Goal: Task Accomplishment & Management: Manage account settings

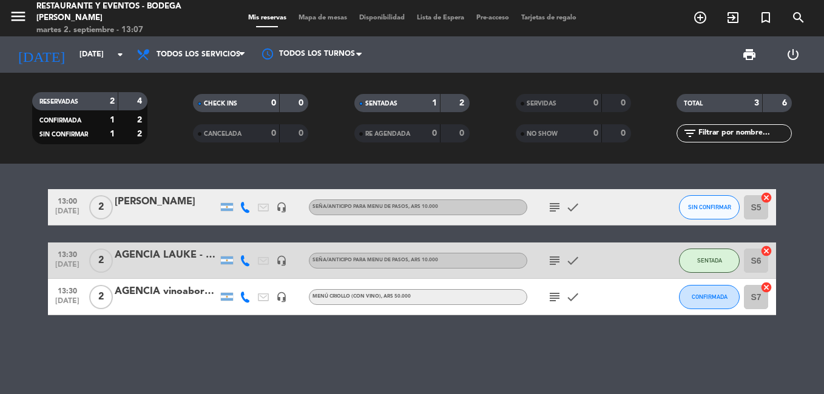
click at [557, 203] on icon "subject" at bounding box center [554, 207] width 15 height 15
click at [554, 206] on icon "subject" at bounding box center [554, 207] width 15 height 15
click at [557, 295] on icon "subject" at bounding box center [554, 297] width 15 height 15
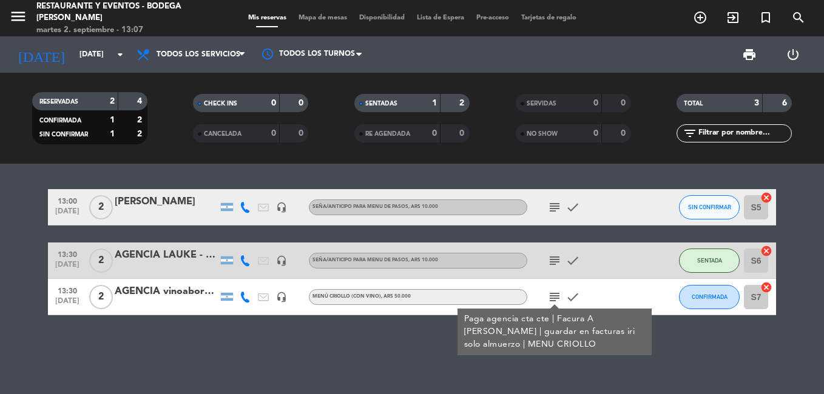
click at [557, 295] on icon "subject" at bounding box center [554, 297] width 15 height 15
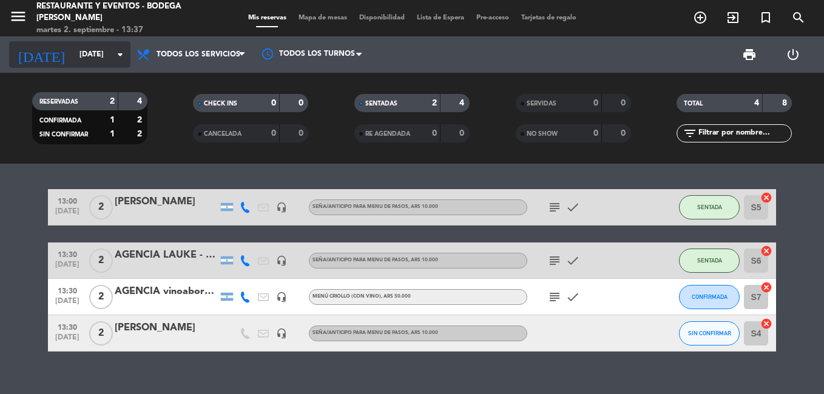
click at [118, 49] on icon "arrow_drop_down" at bounding box center [120, 54] width 15 height 15
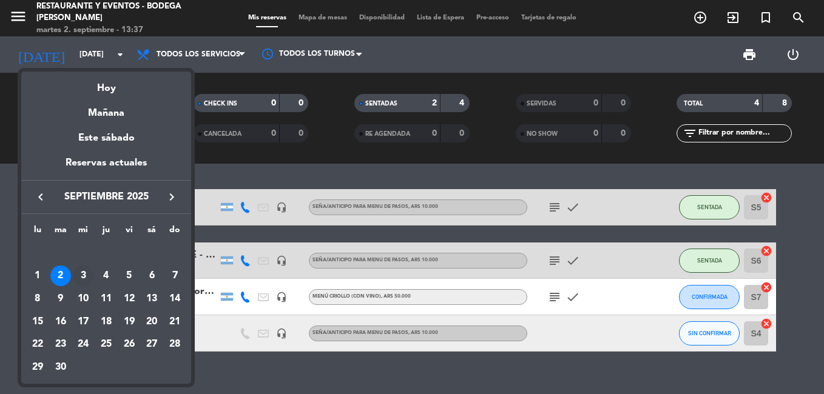
click at [84, 271] on div "3" at bounding box center [83, 276] width 21 height 21
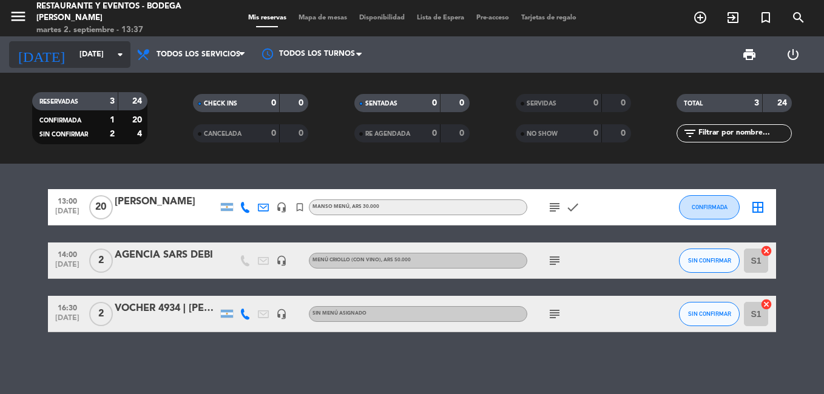
click at [120, 50] on icon "arrow_drop_down" at bounding box center [120, 54] width 15 height 15
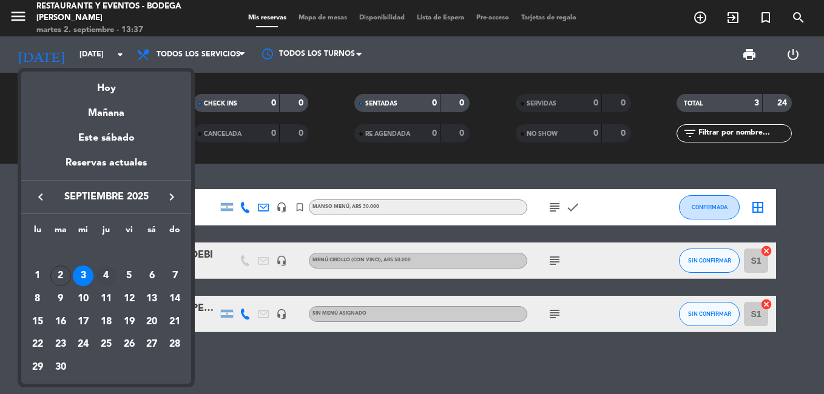
click at [106, 278] on div "4" at bounding box center [106, 276] width 21 height 21
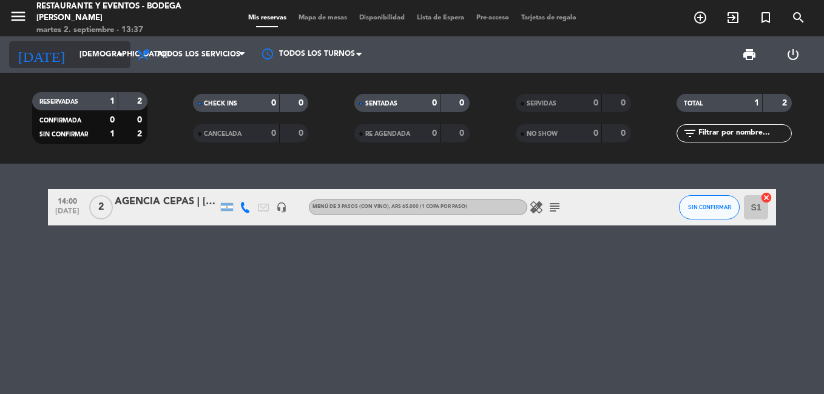
click at [117, 53] on icon "arrow_drop_down" at bounding box center [120, 54] width 15 height 15
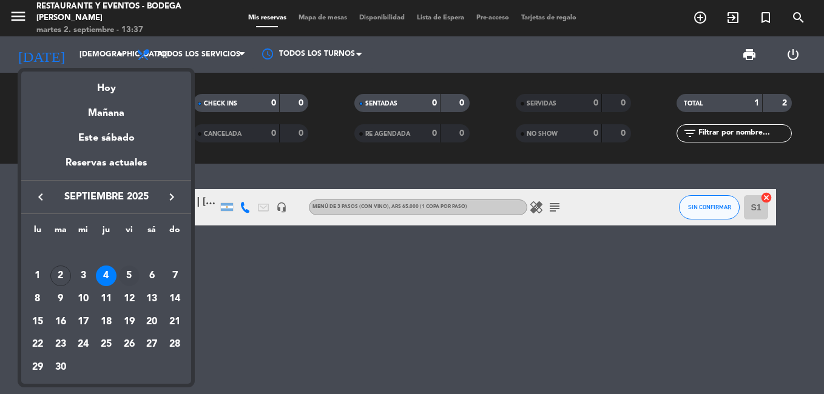
click at [126, 274] on div "5" at bounding box center [129, 276] width 21 height 21
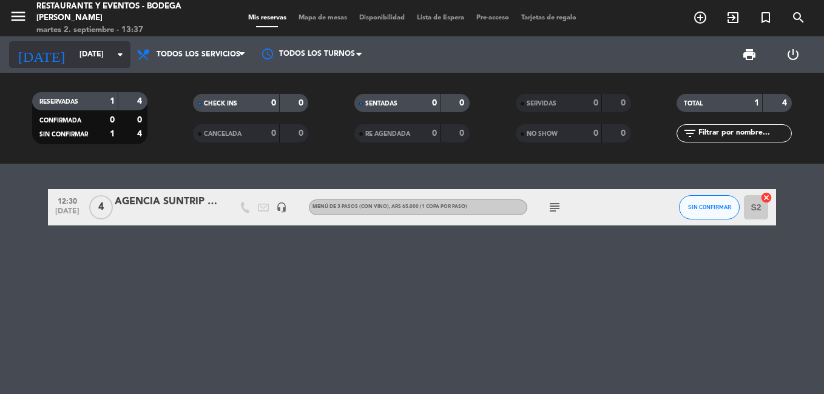
click at [118, 51] on icon "arrow_drop_down" at bounding box center [120, 54] width 15 height 15
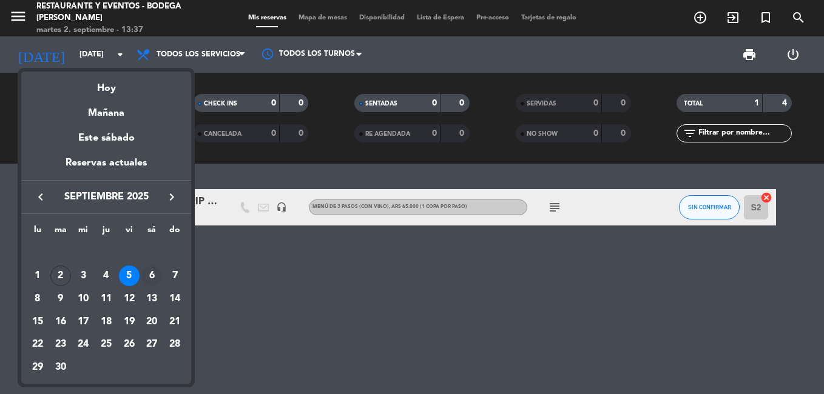
click at [152, 278] on div "6" at bounding box center [151, 276] width 21 height 21
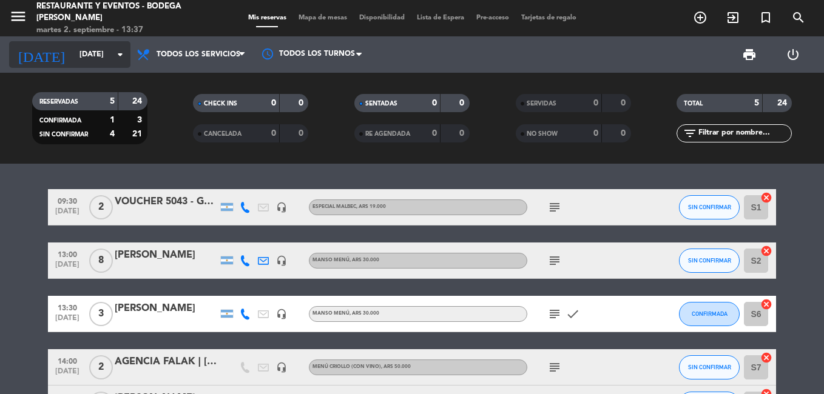
click at [121, 51] on icon "arrow_drop_down" at bounding box center [120, 54] width 15 height 15
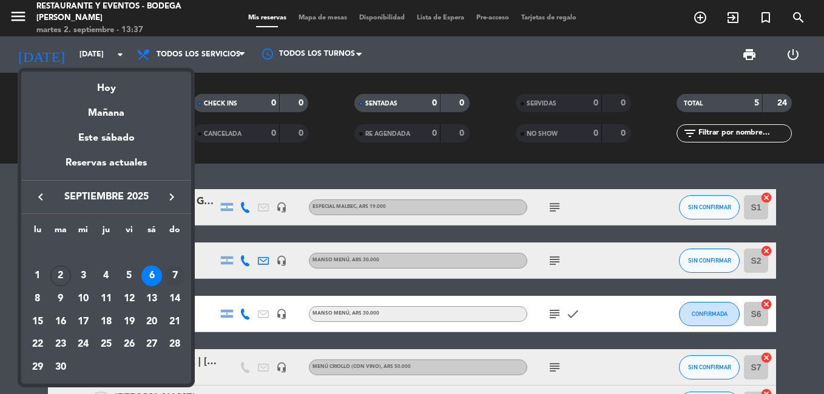
click at [169, 274] on div "7" at bounding box center [174, 276] width 21 height 21
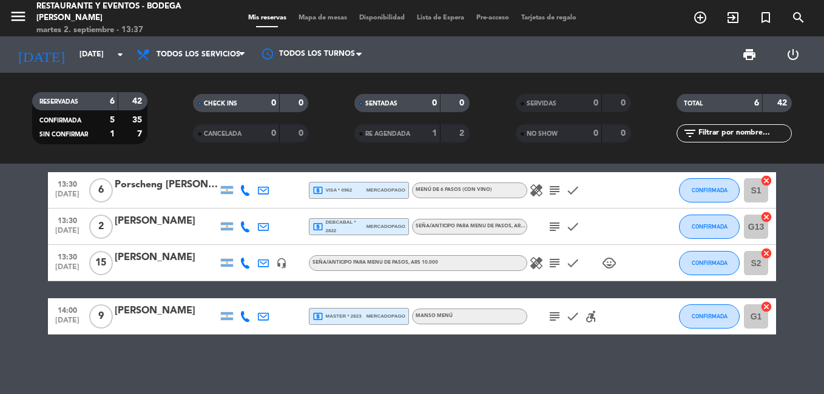
scroll to position [125, 0]
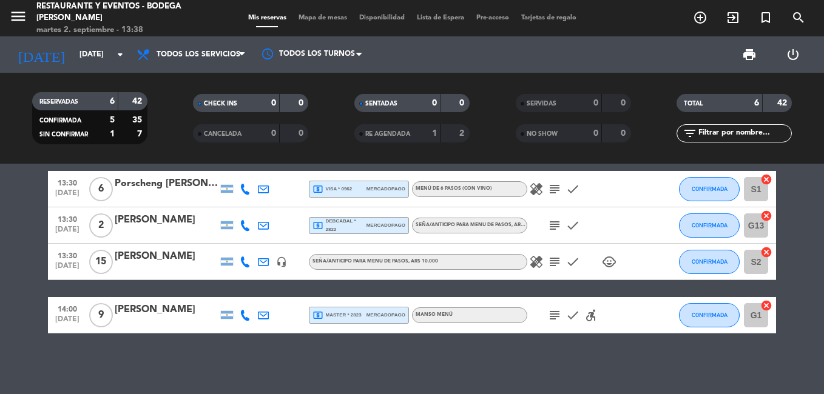
click at [555, 315] on icon "subject" at bounding box center [554, 315] width 15 height 15
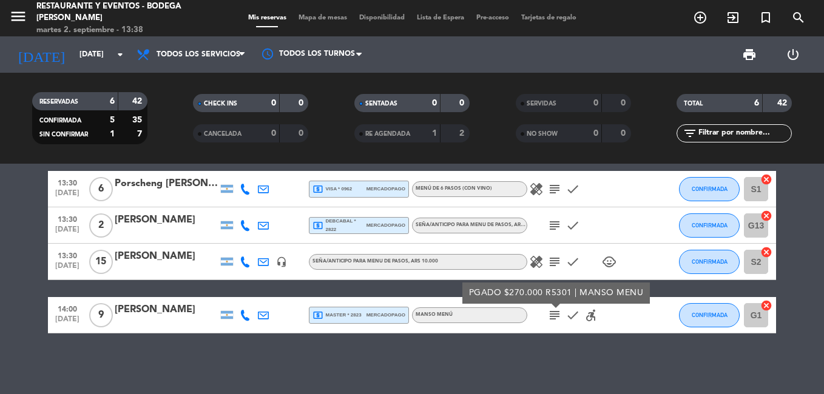
click at [555, 315] on icon "subject" at bounding box center [554, 315] width 15 height 15
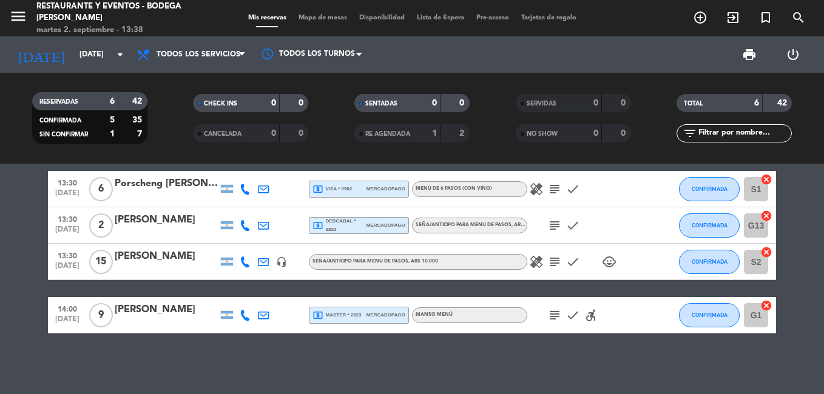
click at [561, 261] on icon "subject" at bounding box center [554, 262] width 15 height 15
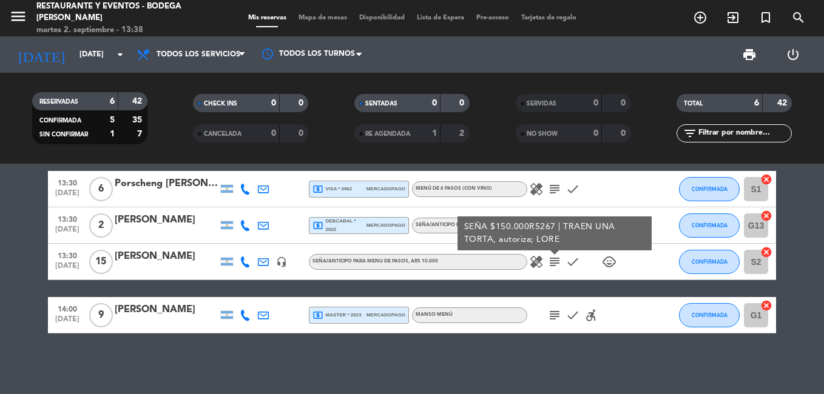
click at [561, 261] on icon "subject" at bounding box center [554, 262] width 15 height 15
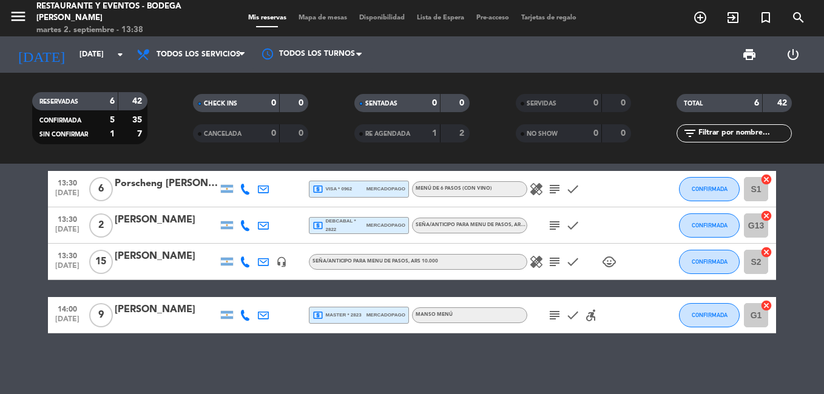
click at [560, 226] on icon "subject" at bounding box center [554, 225] width 15 height 15
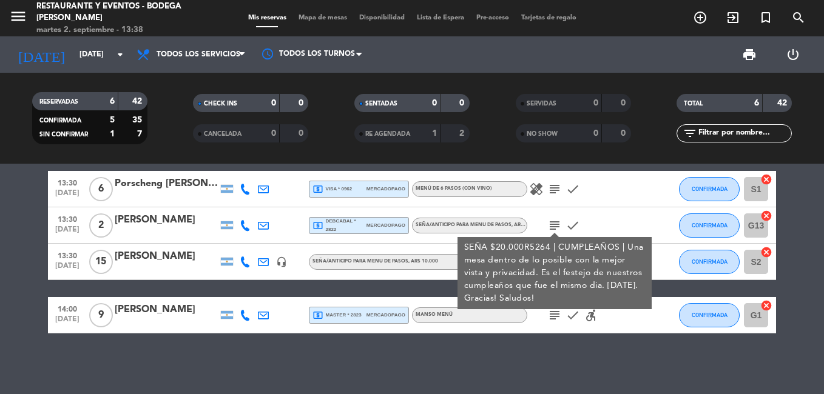
scroll to position [64, 0]
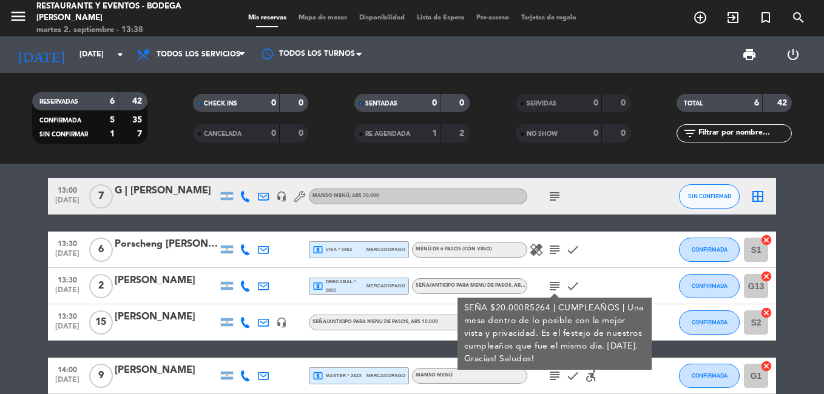
click at [553, 283] on icon "subject" at bounding box center [554, 286] width 15 height 15
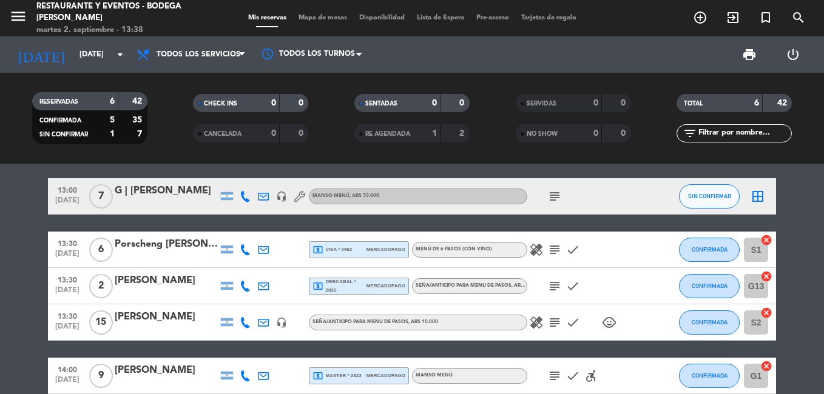
click at [557, 245] on icon "subject" at bounding box center [554, 250] width 15 height 15
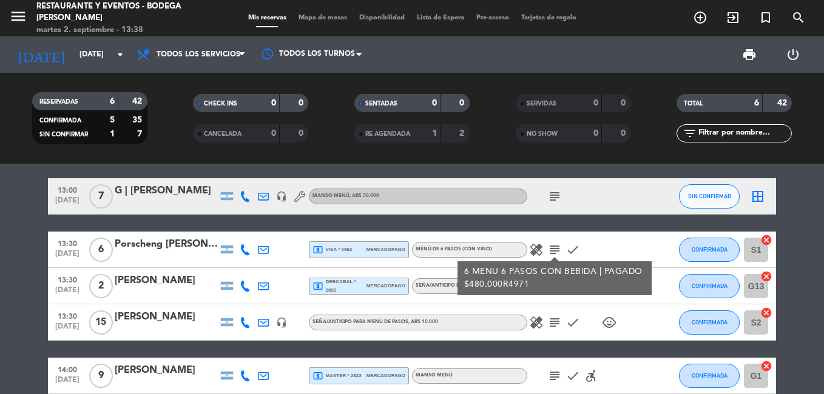
click at [557, 245] on icon "subject" at bounding box center [554, 250] width 15 height 15
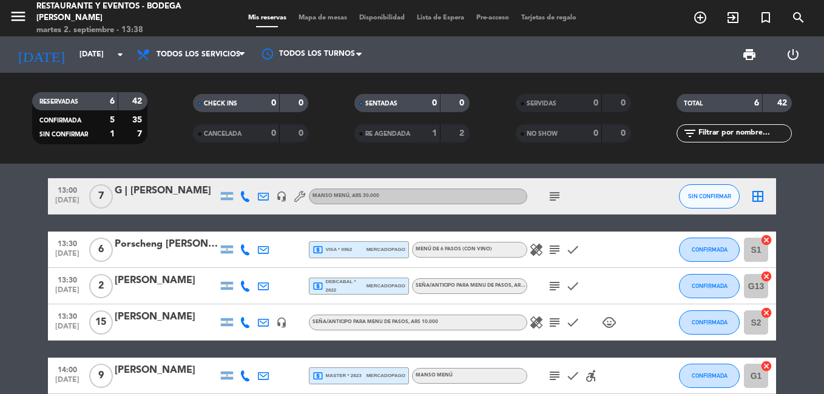
click at [551, 196] on icon "subject" at bounding box center [554, 196] width 15 height 15
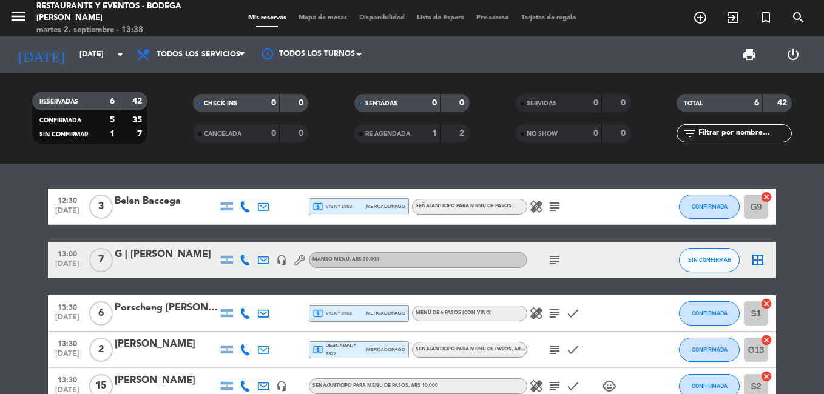
scroll to position [0, 0]
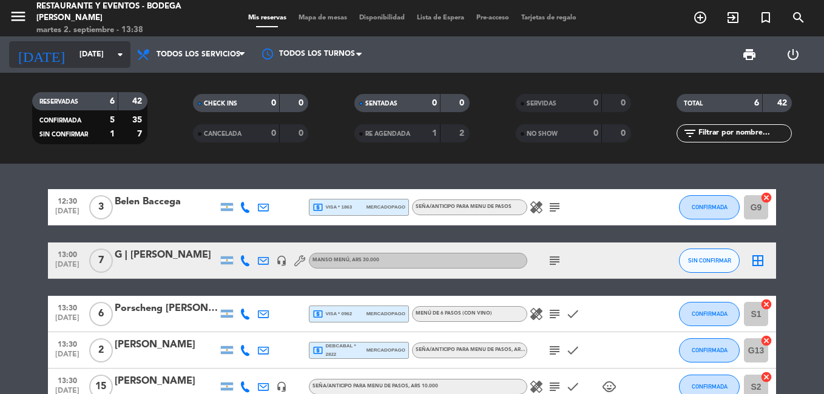
click at [118, 52] on icon "arrow_drop_down" at bounding box center [120, 54] width 15 height 15
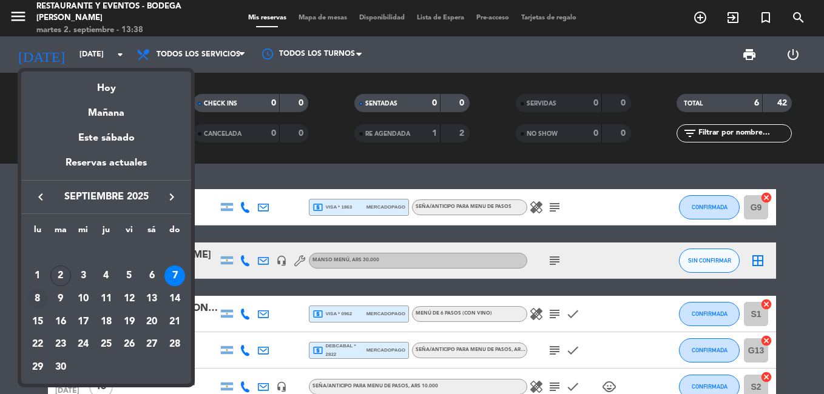
click at [37, 292] on div "8" at bounding box center [37, 299] width 21 height 21
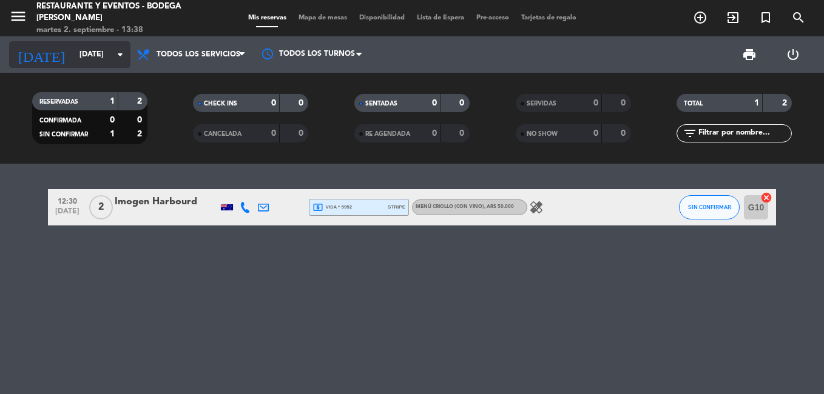
click at [120, 50] on icon "arrow_drop_down" at bounding box center [120, 54] width 15 height 15
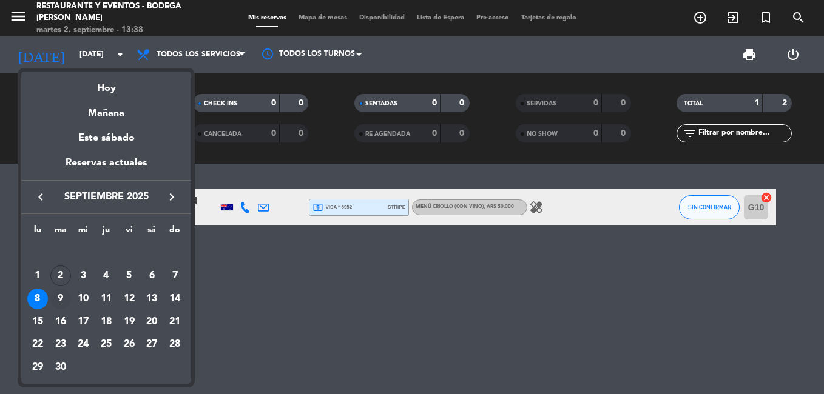
click at [60, 295] on div "9" at bounding box center [60, 299] width 21 height 21
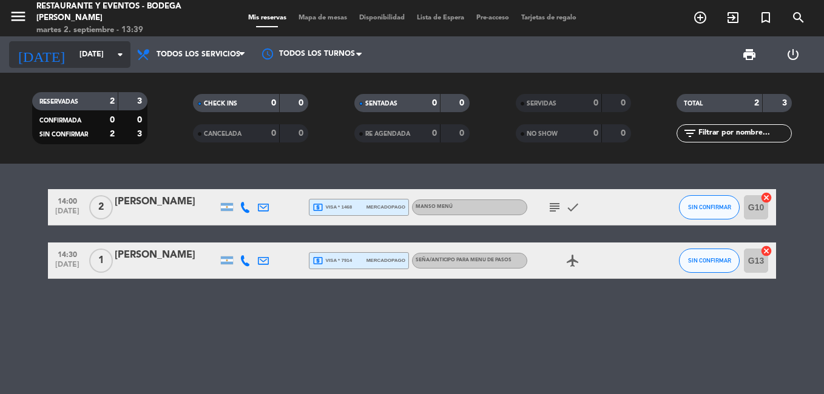
click at [120, 51] on icon "arrow_drop_down" at bounding box center [120, 54] width 15 height 15
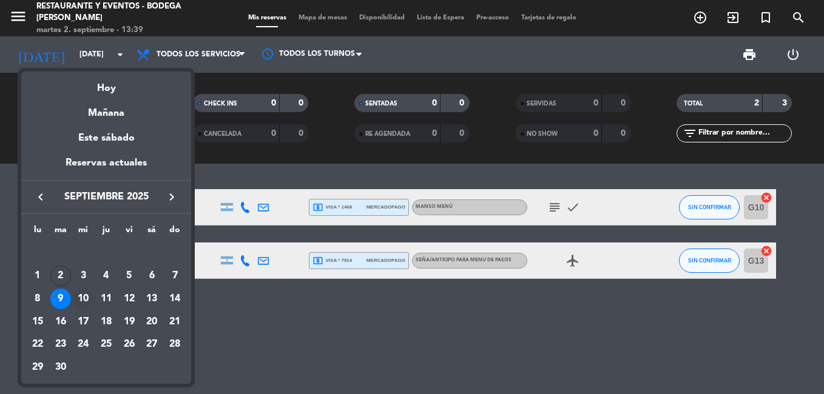
click at [84, 298] on div "10" at bounding box center [83, 299] width 21 height 21
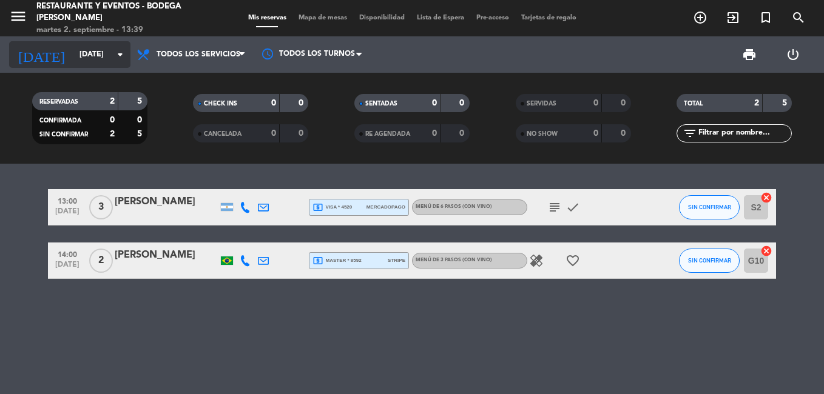
click at [121, 50] on icon "arrow_drop_down" at bounding box center [120, 54] width 15 height 15
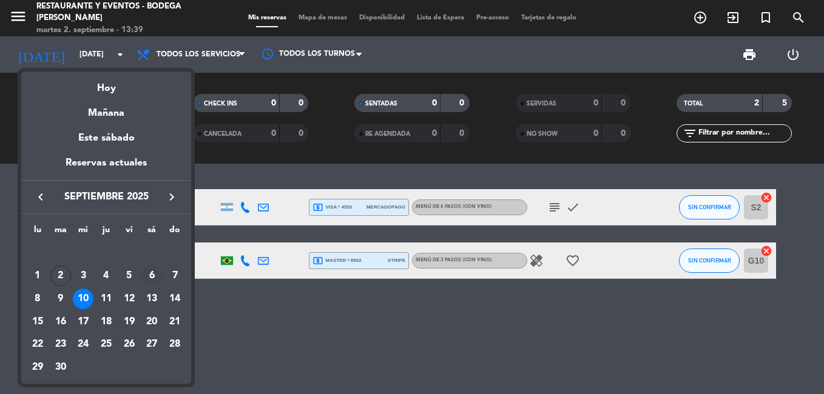
click at [154, 274] on div "6" at bounding box center [151, 276] width 21 height 21
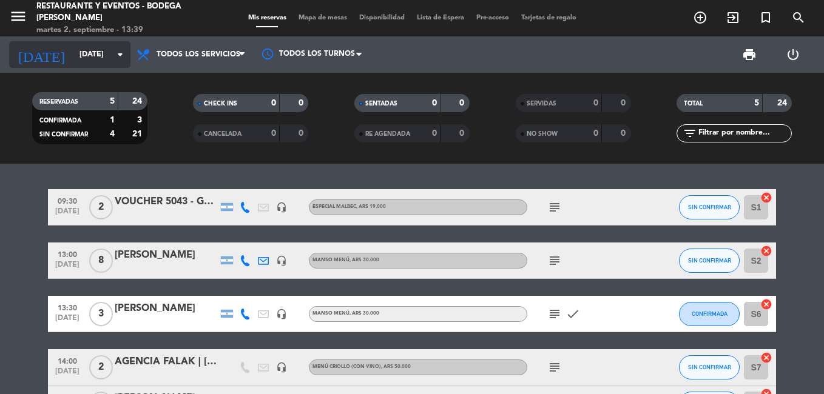
click at [124, 53] on icon "arrow_drop_down" at bounding box center [120, 54] width 15 height 15
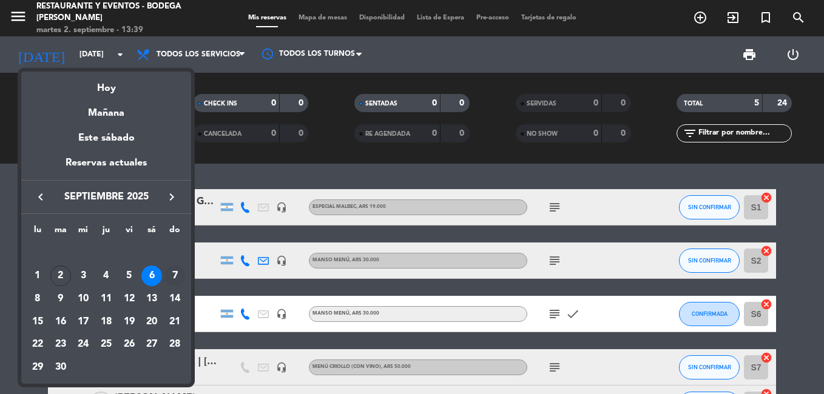
click at [175, 274] on div "7" at bounding box center [174, 276] width 21 height 21
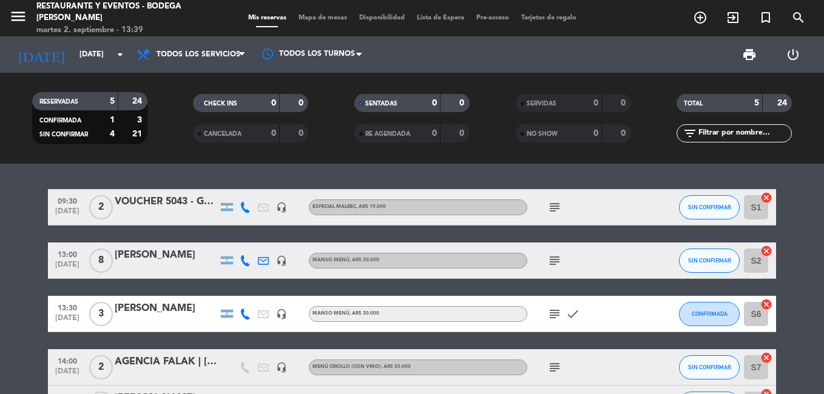
type input "[DATE]"
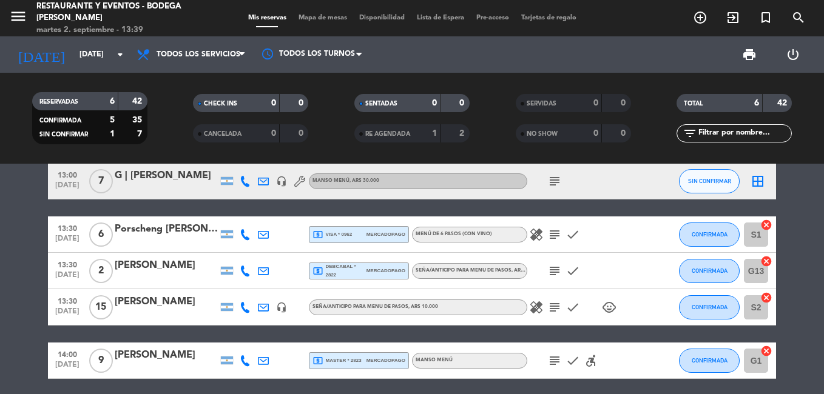
scroll to position [61, 0]
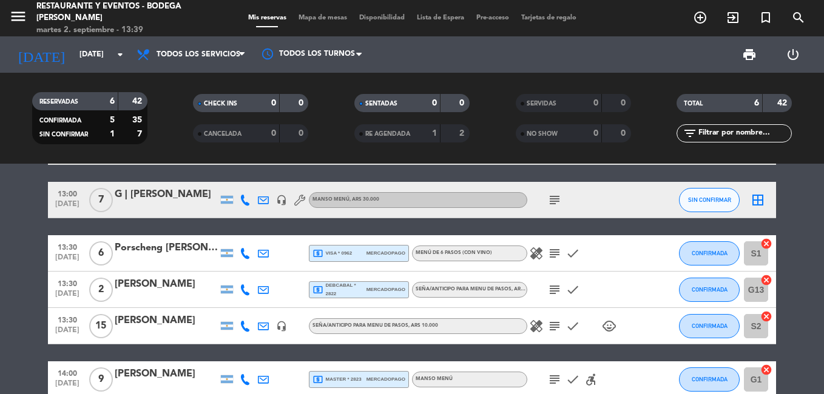
click at [549, 325] on icon "subject" at bounding box center [554, 326] width 15 height 15
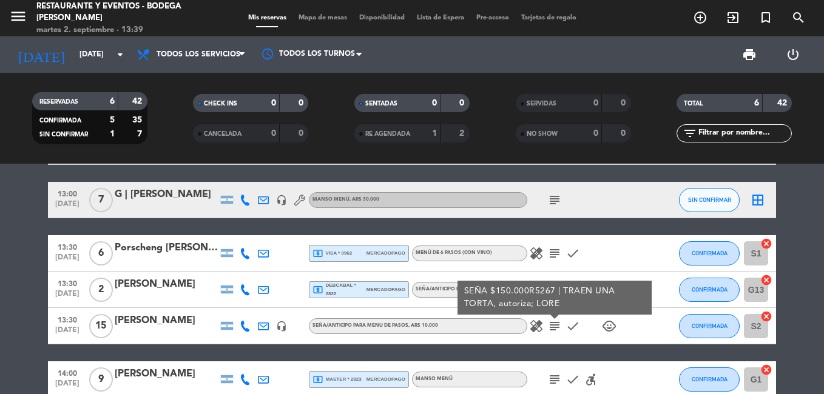
click at [549, 325] on icon "subject" at bounding box center [554, 326] width 15 height 15
